Goal: Navigation & Orientation: Go to known website

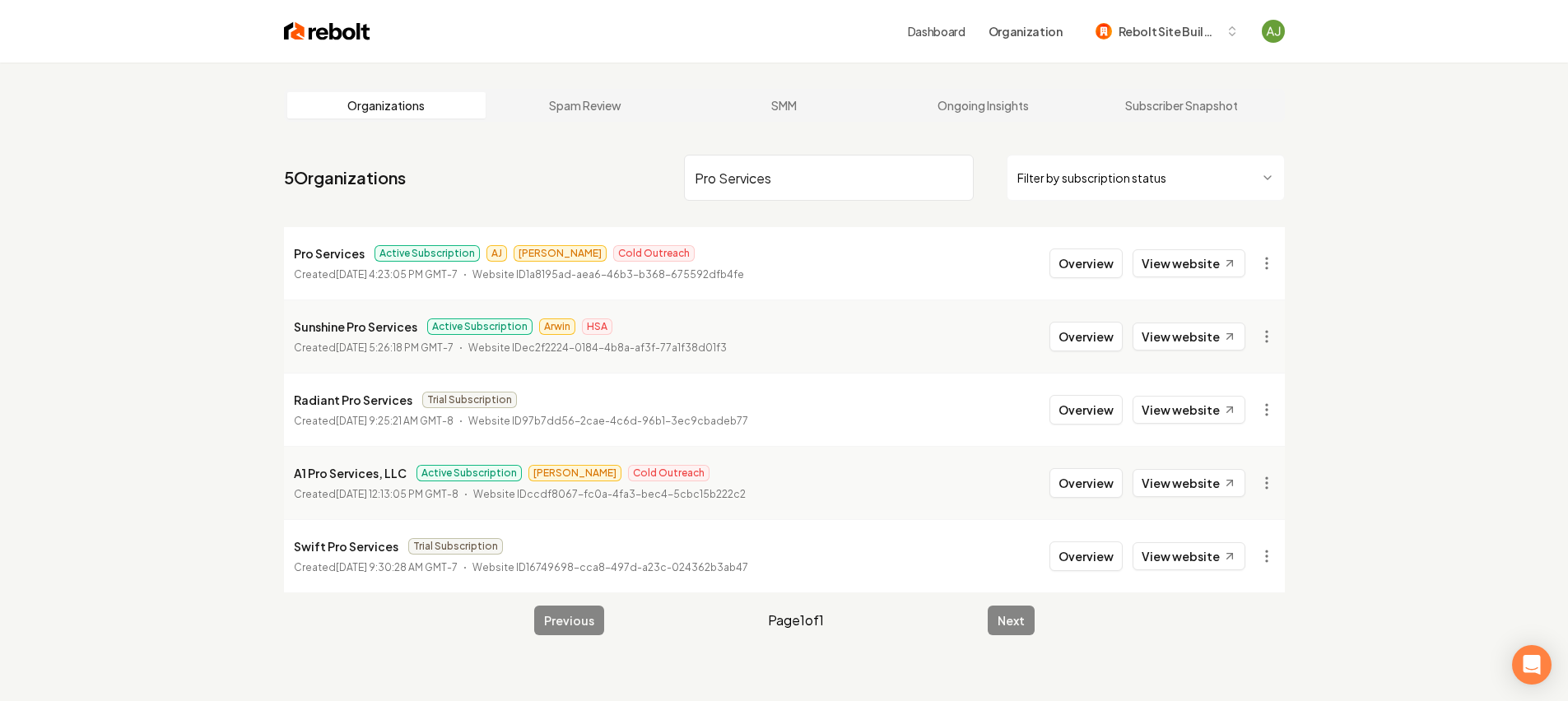
click at [320, 42] on div "Dashboard Organization Rebolt Site Builder" at bounding box center [784, 31] width 1054 height 62
click at [320, 35] on img at bounding box center [327, 30] width 86 height 23
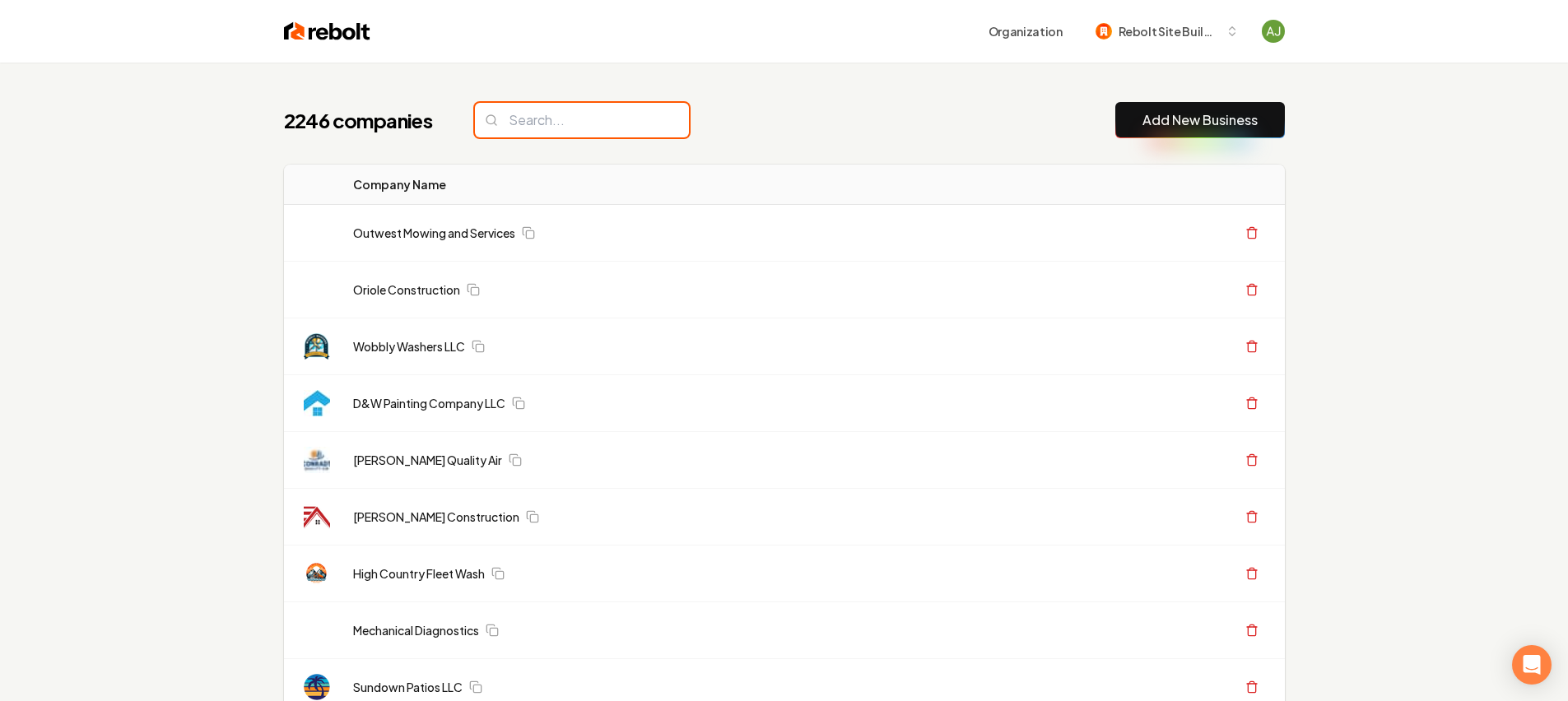
click at [529, 127] on input "search" at bounding box center [581, 120] width 214 height 35
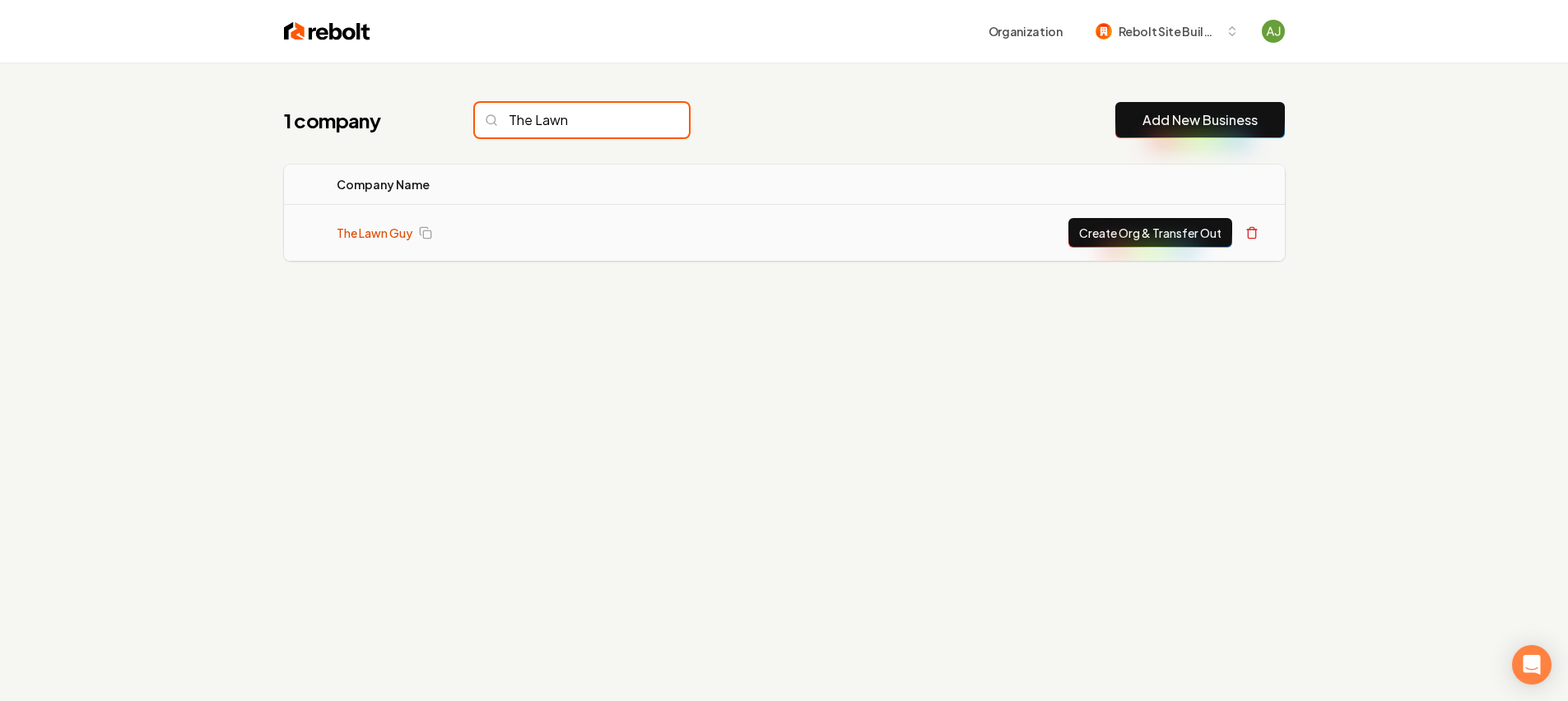
type input "The Lawn"
click at [385, 225] on link "The Lawn Guy" at bounding box center [375, 232] width 76 height 16
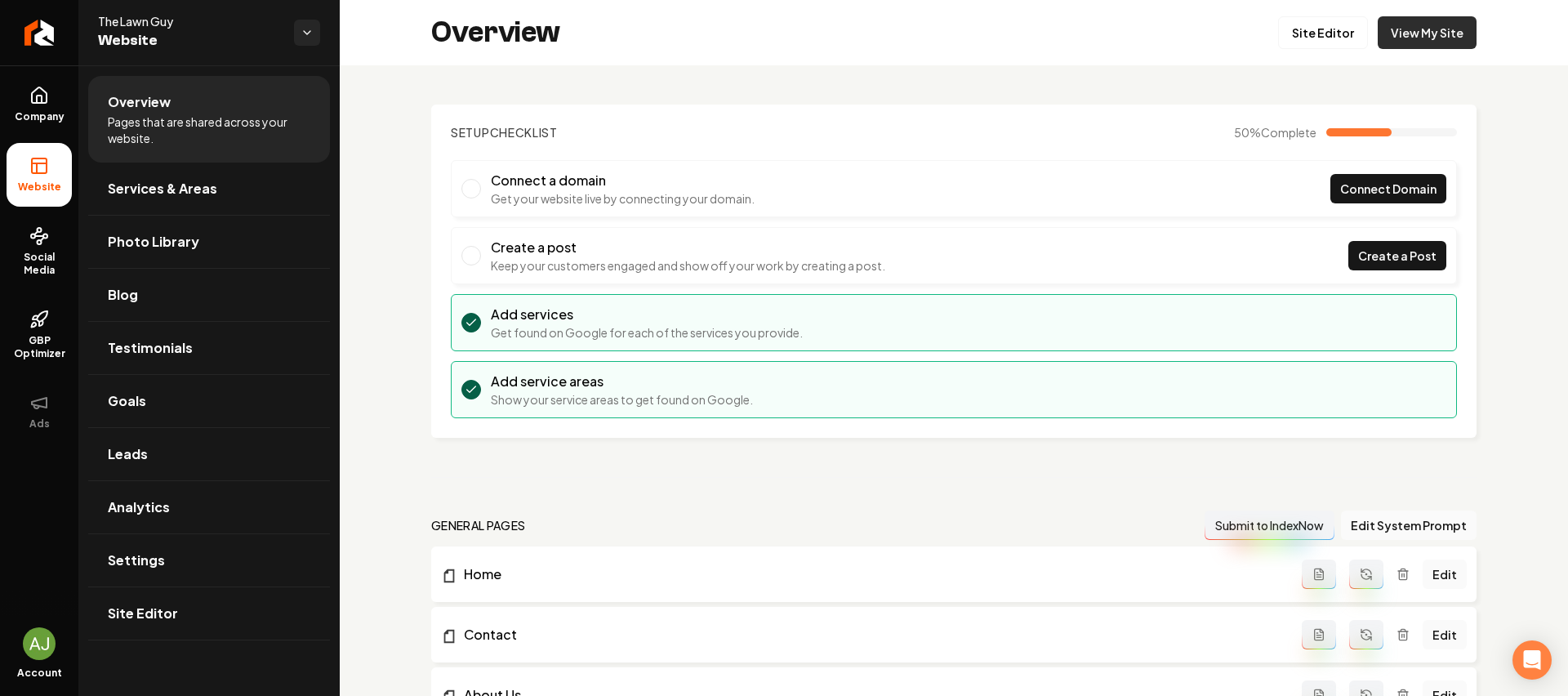
click at [1420, 29] on link "View My Site" at bounding box center [1427, 32] width 99 height 33
